Goal: Task Accomplishment & Management: Use online tool/utility

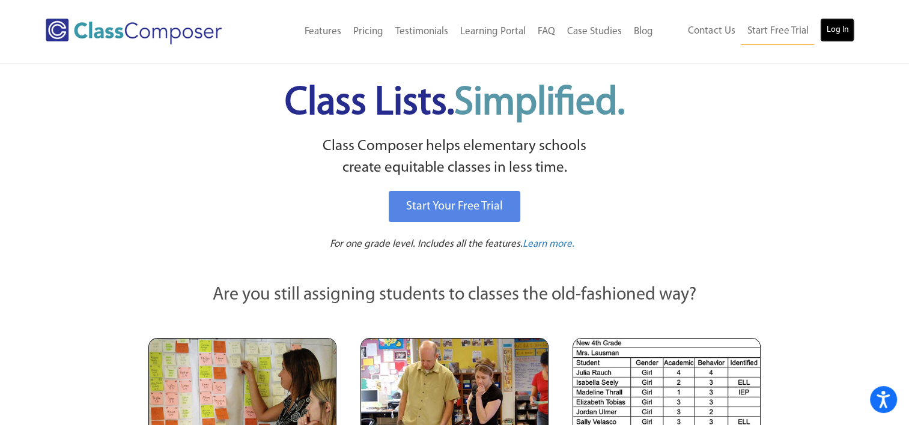
click at [837, 28] on link "Log In" at bounding box center [837, 30] width 34 height 24
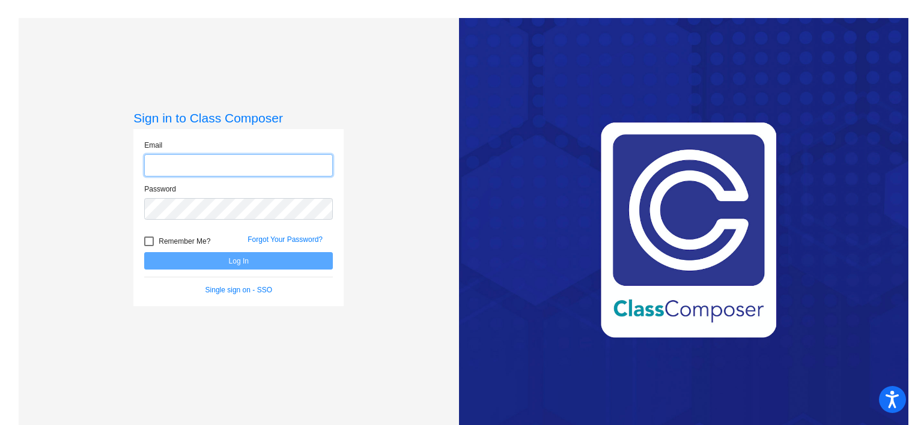
type input "[EMAIL_ADDRESS][DOMAIN_NAME]"
click at [147, 239] on div at bounding box center [149, 242] width 10 height 10
click at [148, 246] on input "Remember Me?" at bounding box center [148, 246] width 1 height 1
checkbox input "true"
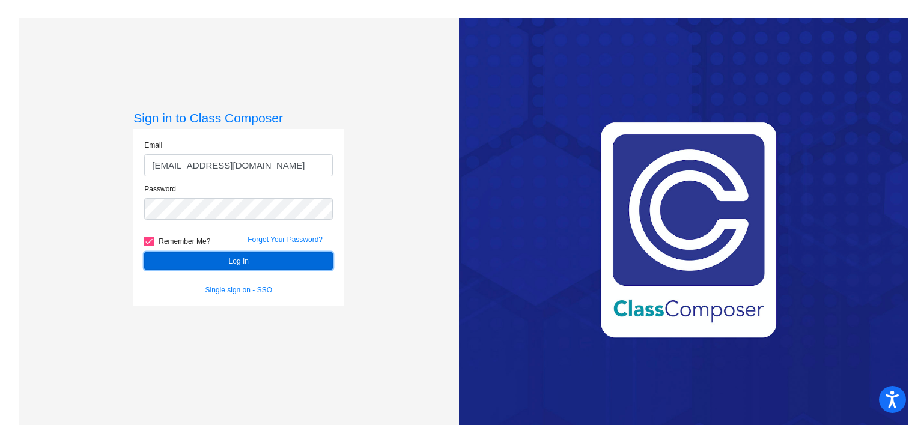
click at [217, 260] on button "Log In" at bounding box center [238, 260] width 189 height 17
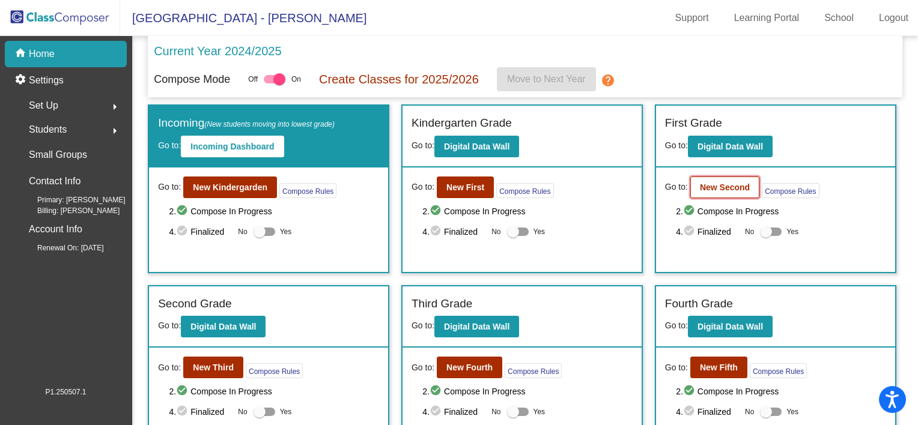
click at [728, 186] on b "New Second" at bounding box center [725, 188] width 50 height 10
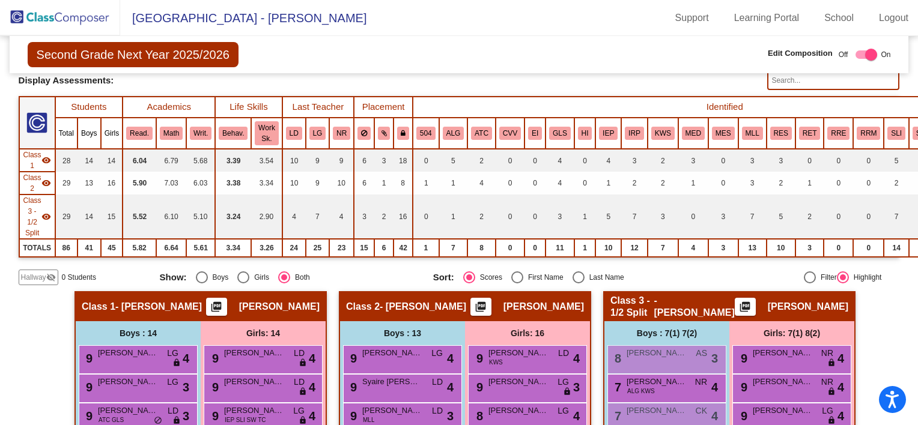
scroll to position [17, 0]
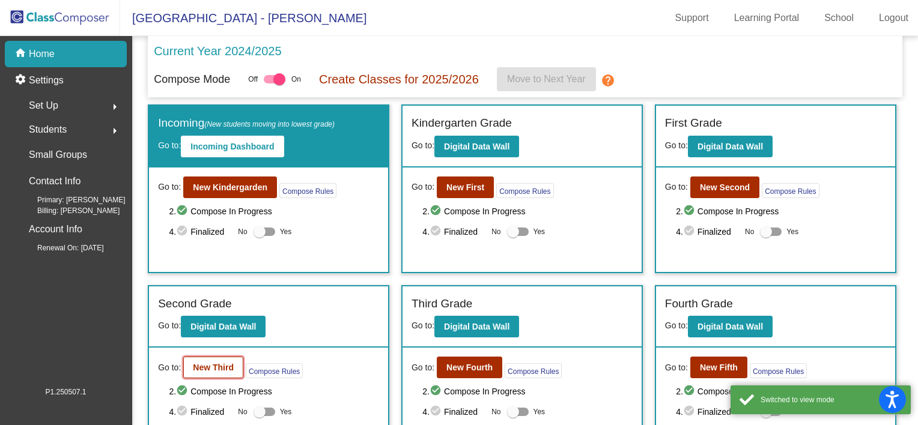
click at [208, 364] on b "New Third" at bounding box center [213, 368] width 41 height 10
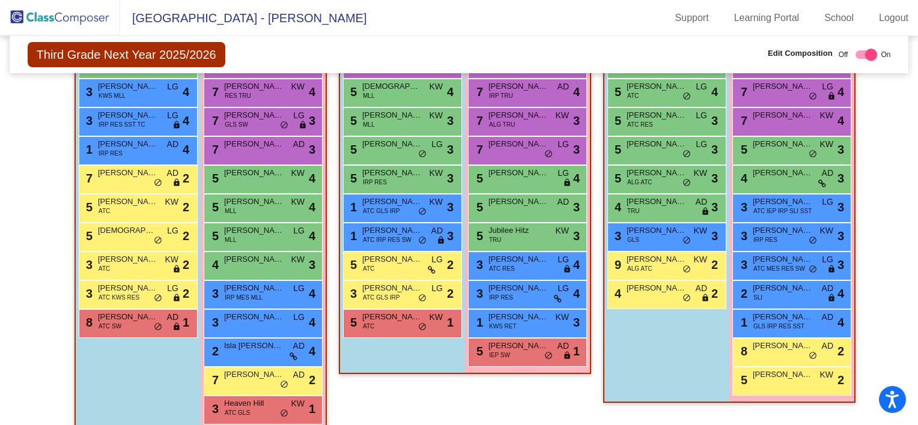
scroll to position [355, 0]
